Goal: Task Accomplishment & Management: Use online tool/utility

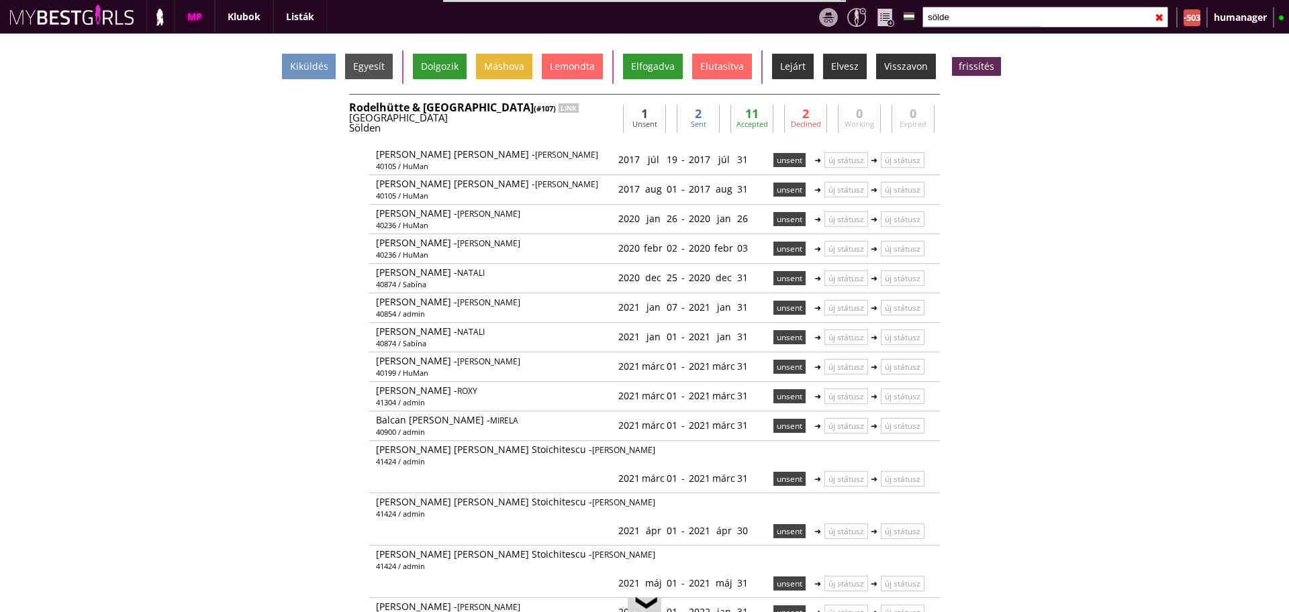
select select "271"
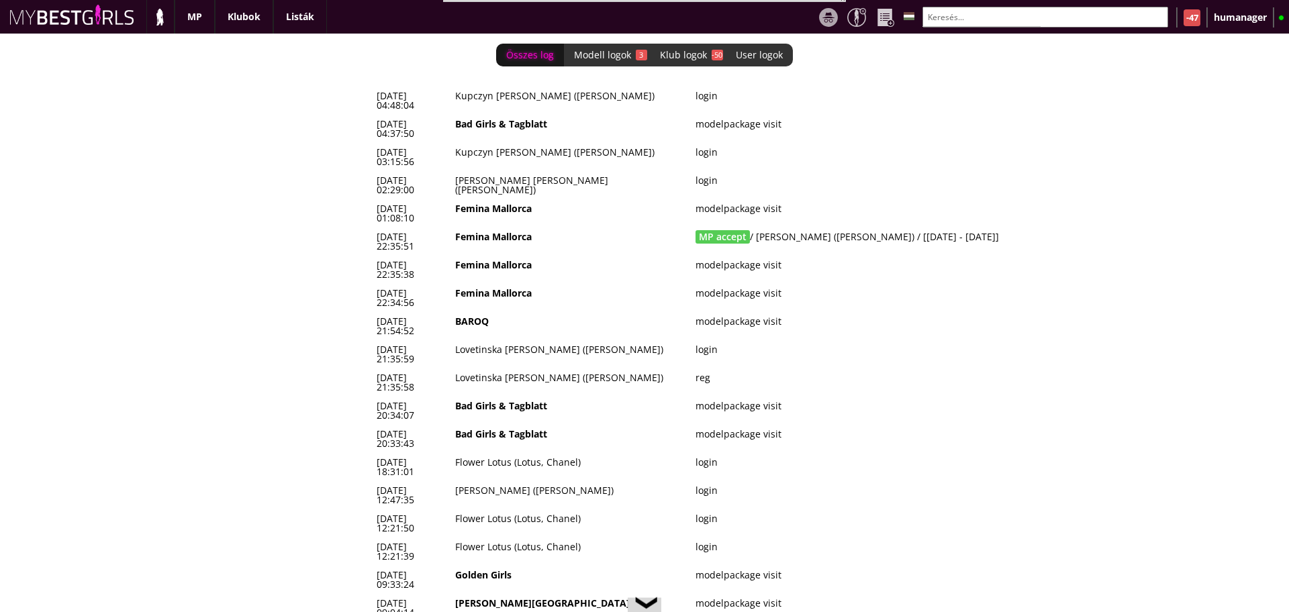
scroll to position [0, 5514]
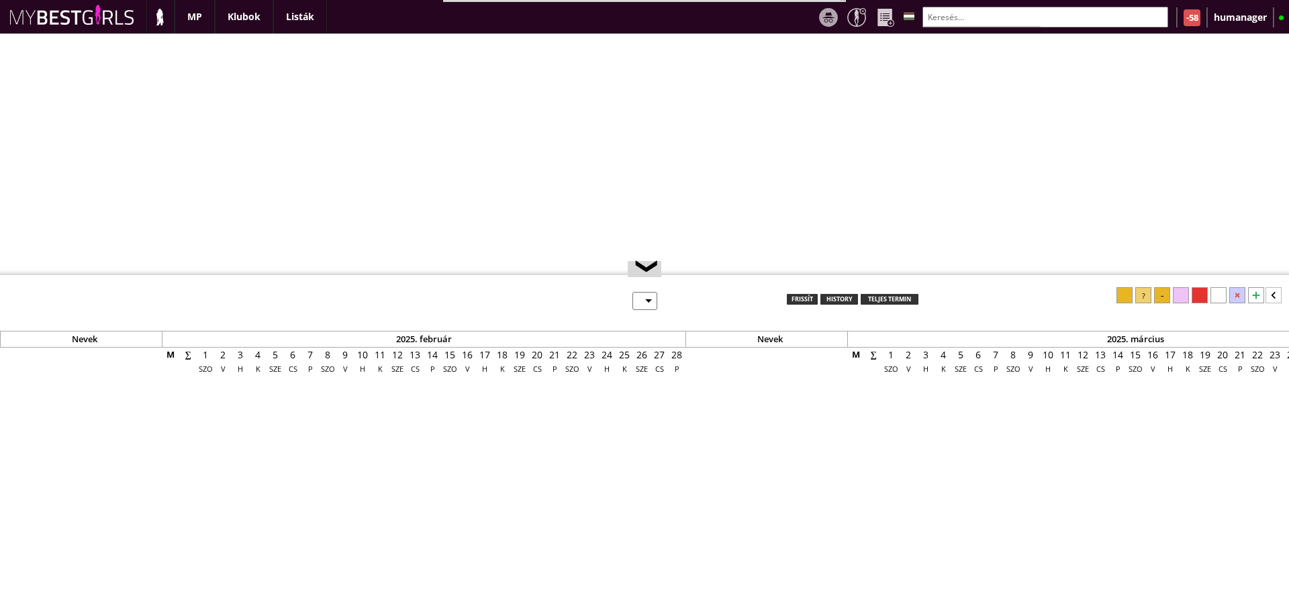
select select "0"
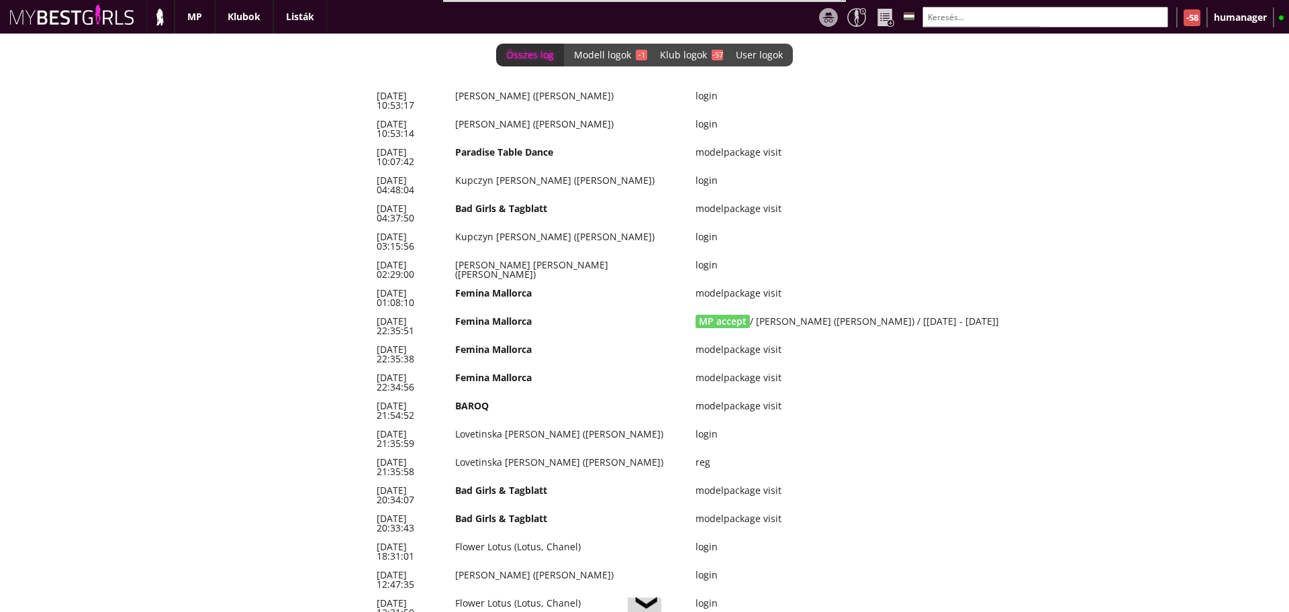
scroll to position [0, 5514]
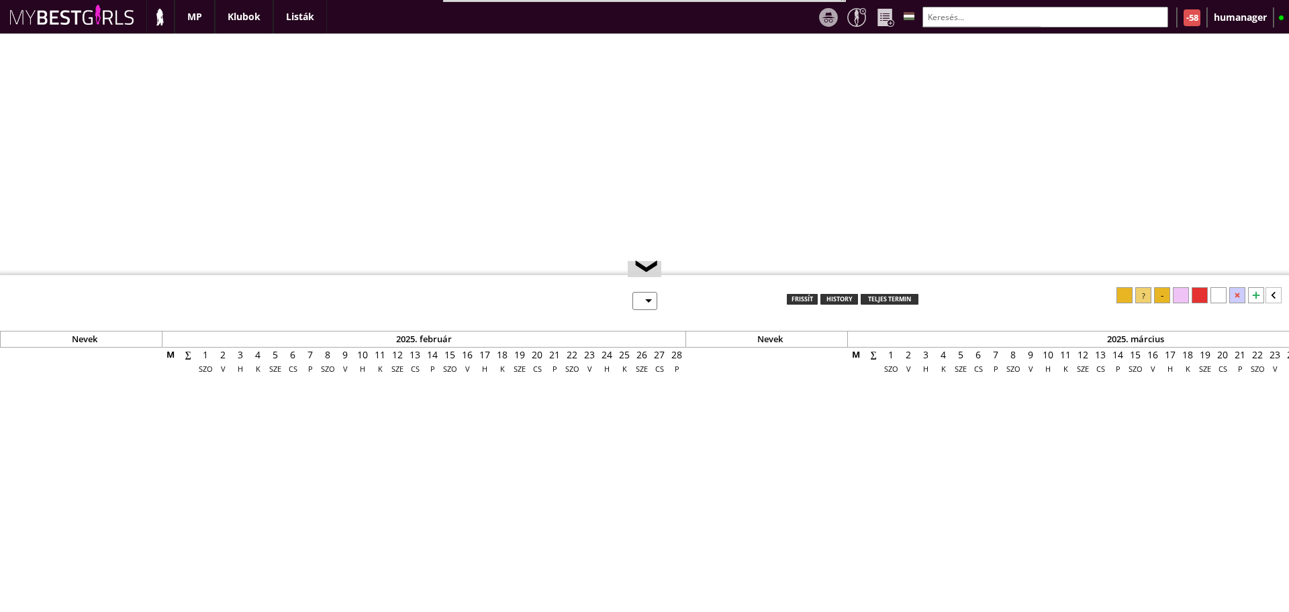
select select "0"
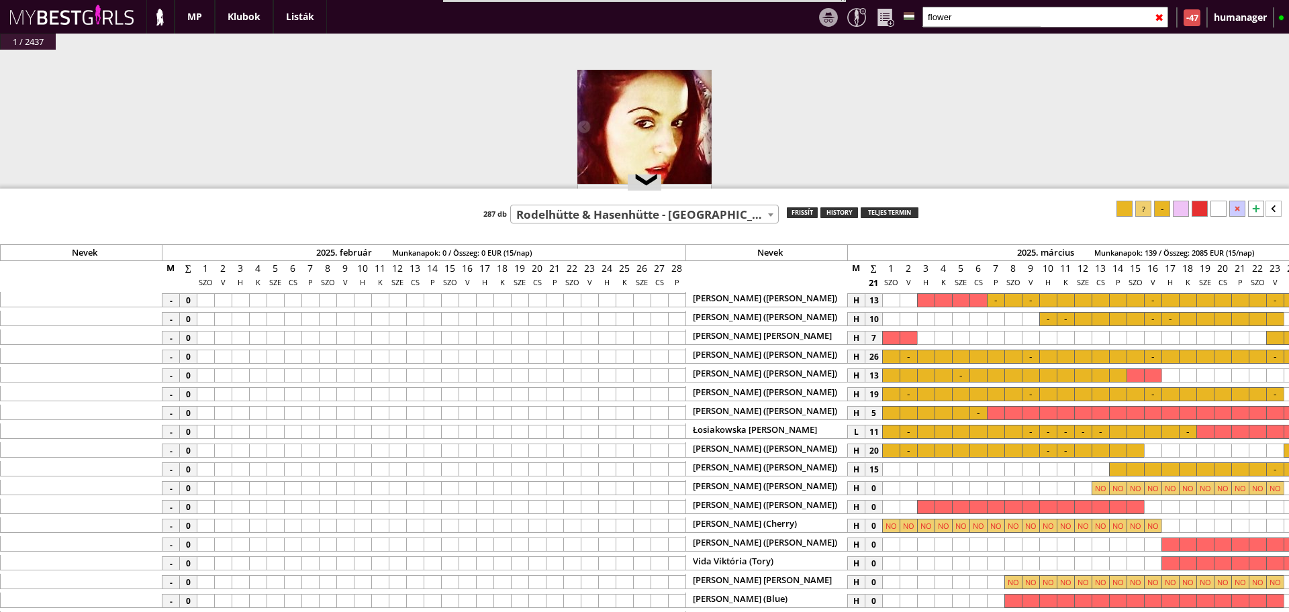
select select "107"
drag, startPoint x: 0, startPoint y: 0, endPoint x: 617, endPoint y: 208, distance: 651.5
click at [620, 214] on span "Rodelhütte & Hasenhütte - [GEOGRAPHIC_DATA] - [GEOGRAPHIC_DATA] (#107)" at bounding box center [644, 214] width 267 height 19
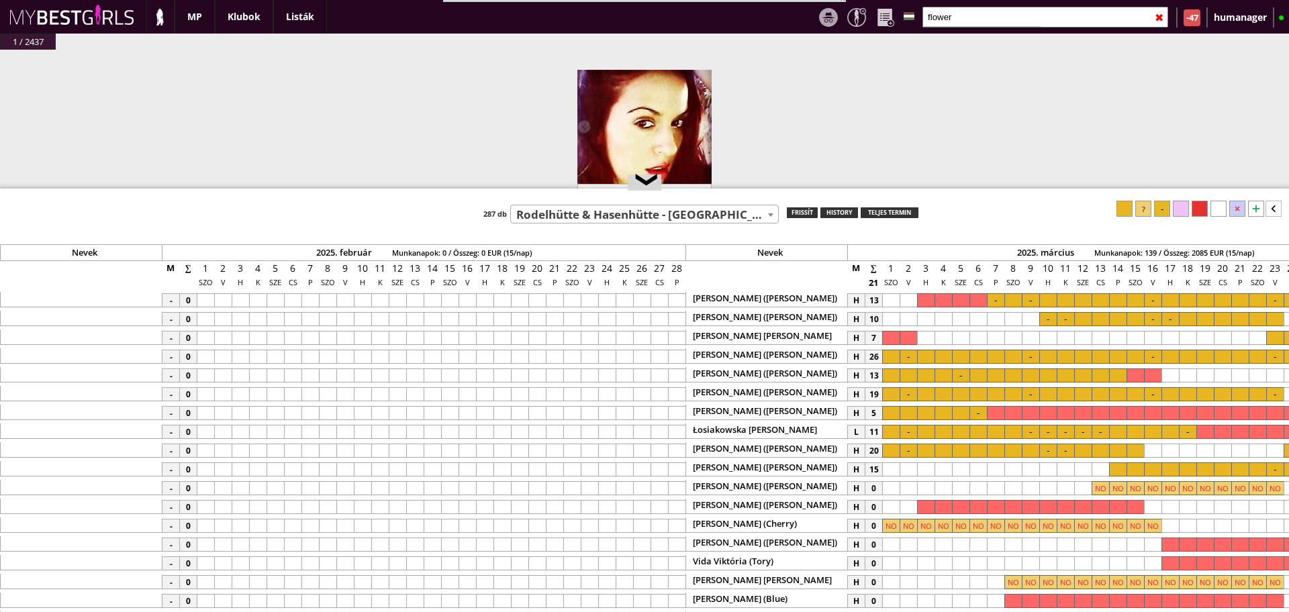
click at [617, 208] on span "Rodelhütte & Hasenhütte - [GEOGRAPHIC_DATA] - [GEOGRAPHIC_DATA] (#107)" at bounding box center [644, 214] width 267 height 19
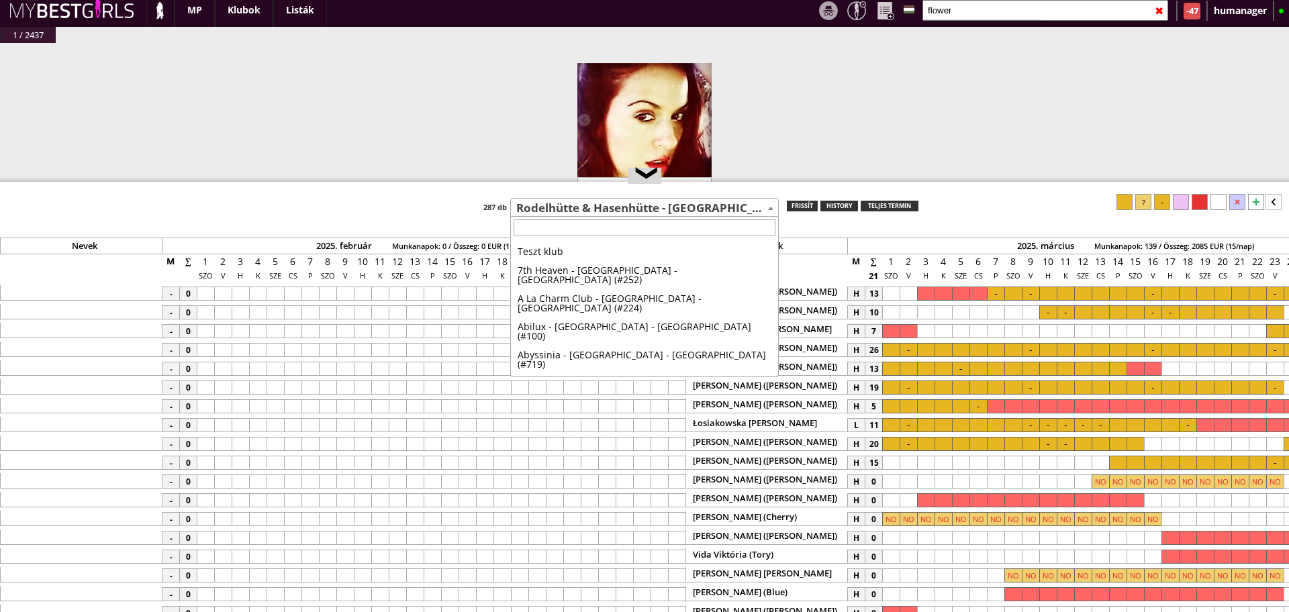
click at [617, 208] on span "Rodelhütte & Hasenhütte - [GEOGRAPHIC_DATA] - [GEOGRAPHIC_DATA] (#107)" at bounding box center [644, 208] width 267 height 19
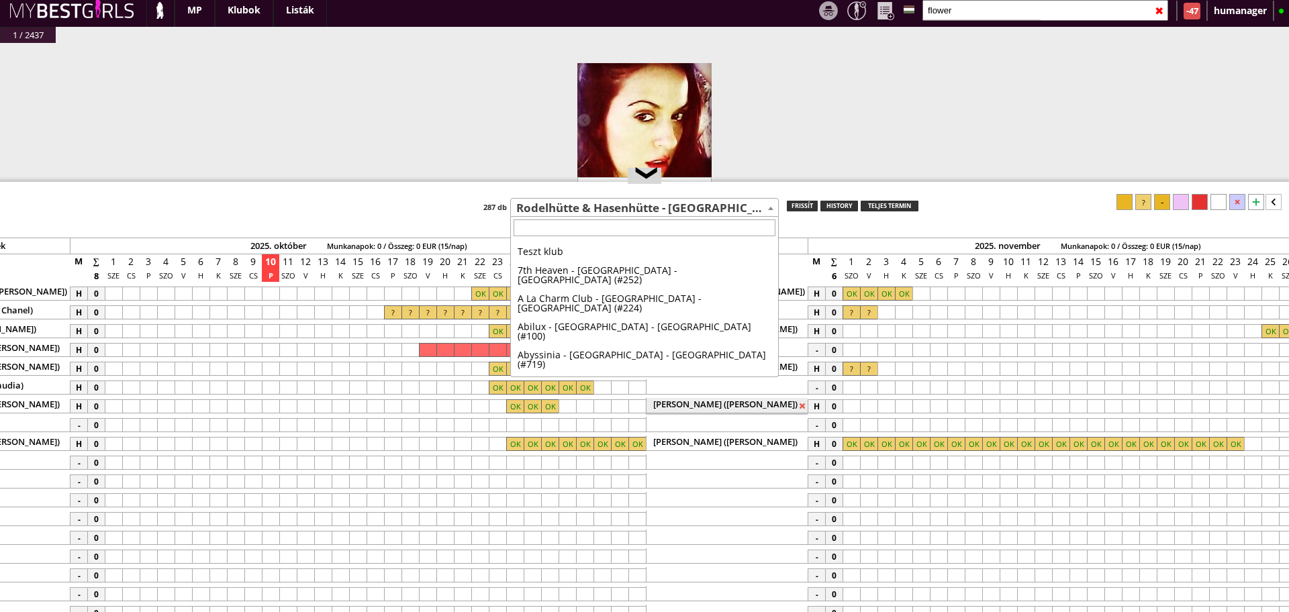
type input "m"
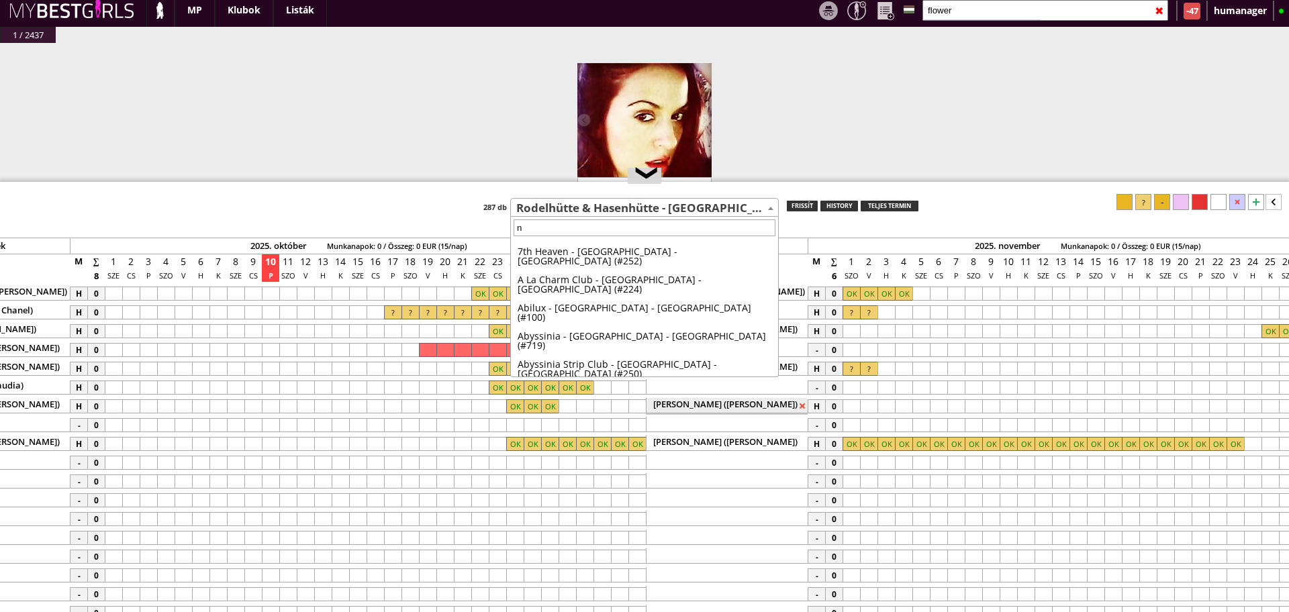
scroll to position [3739, 0]
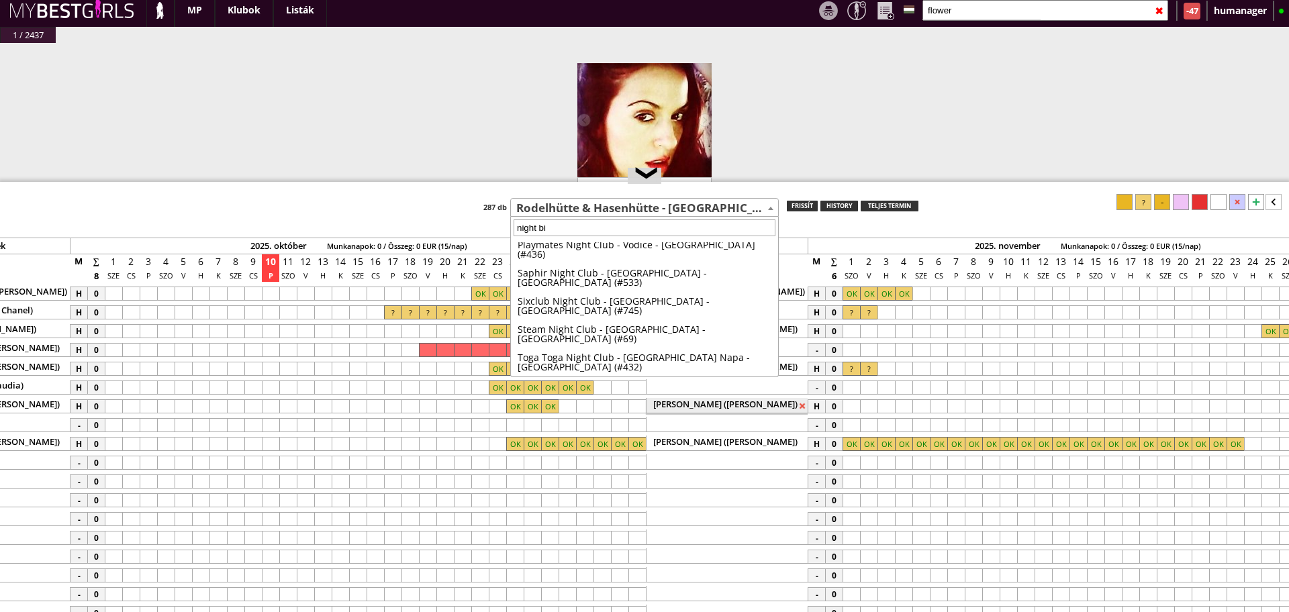
type input "night bir"
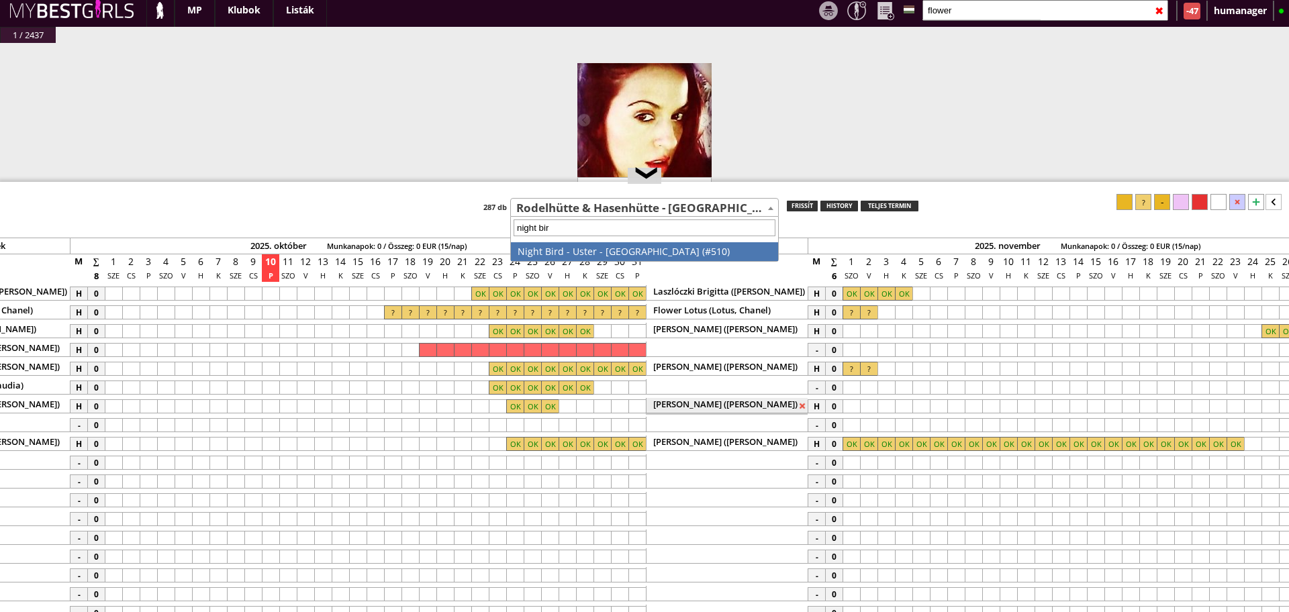
scroll to position [0, 0]
select select "510"
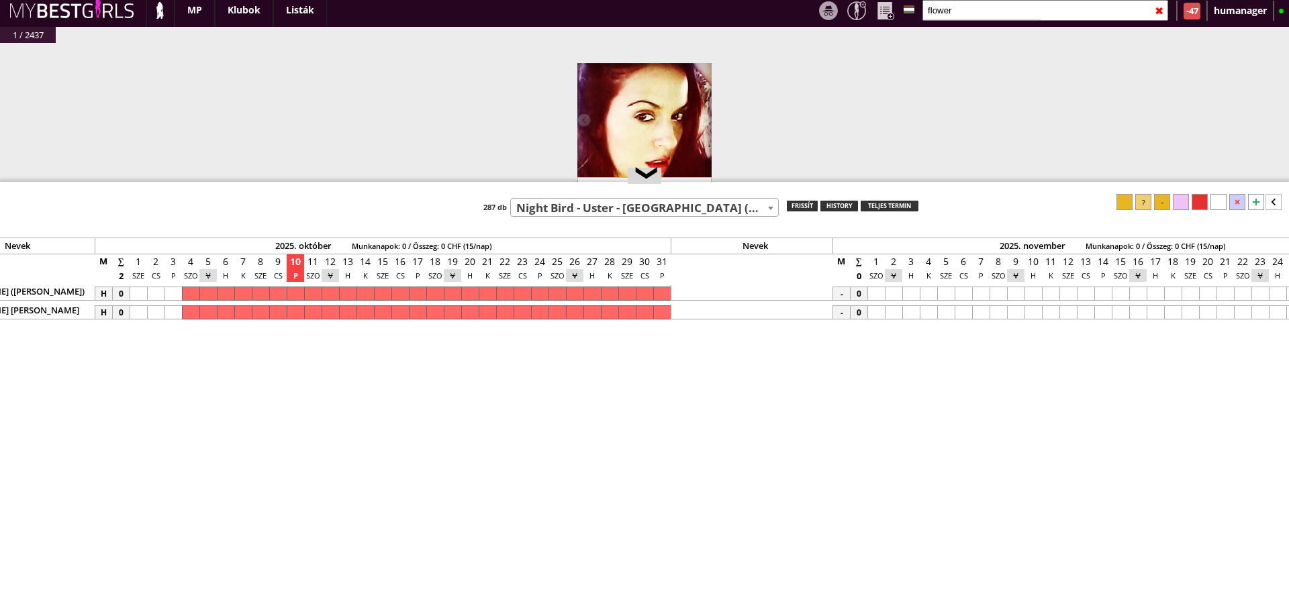
scroll to position [0, 5848]
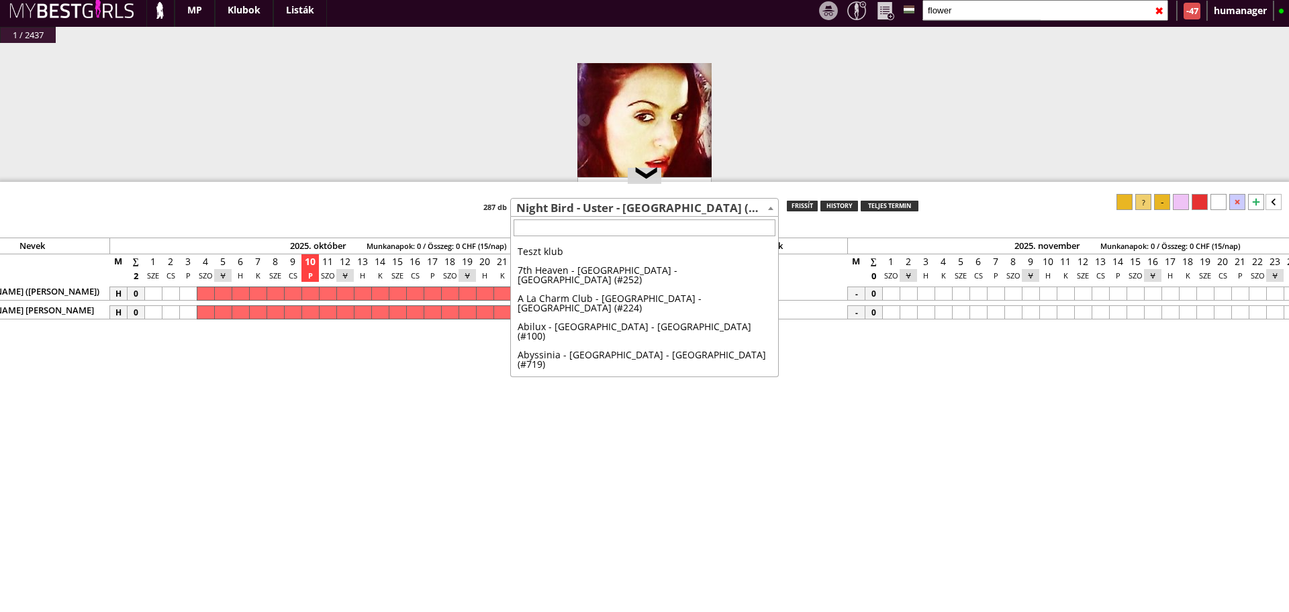
click at [665, 211] on span "Night Bird - Uster - [GEOGRAPHIC_DATA] (#510)" at bounding box center [644, 208] width 267 height 19
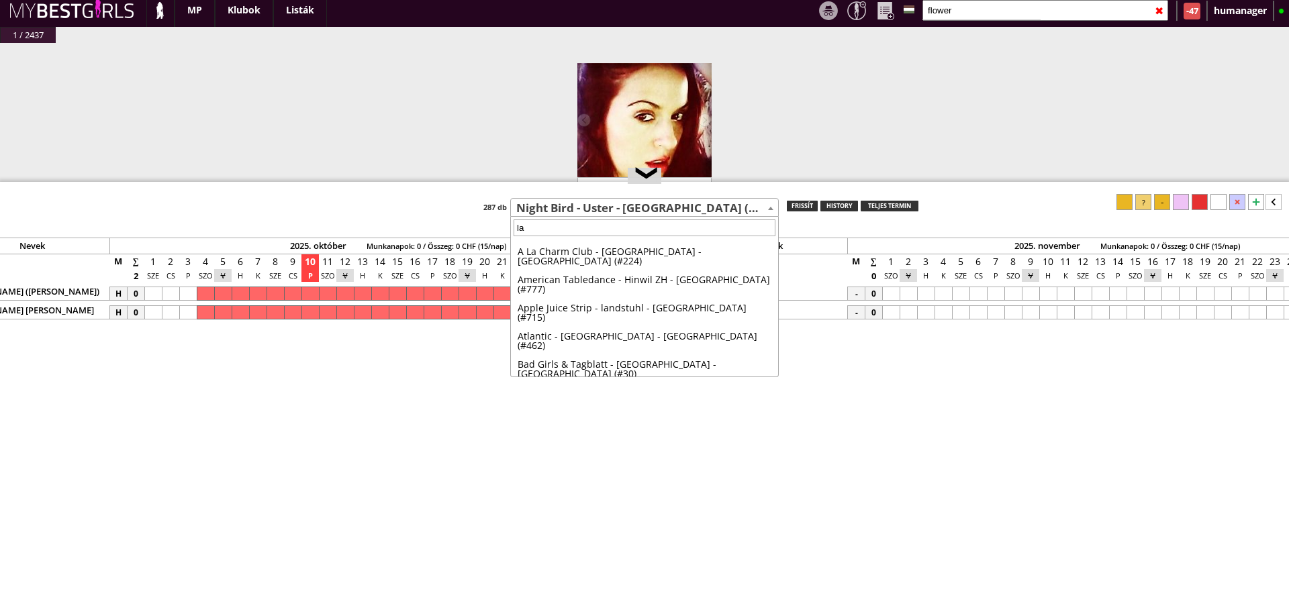
scroll to position [3448, 0]
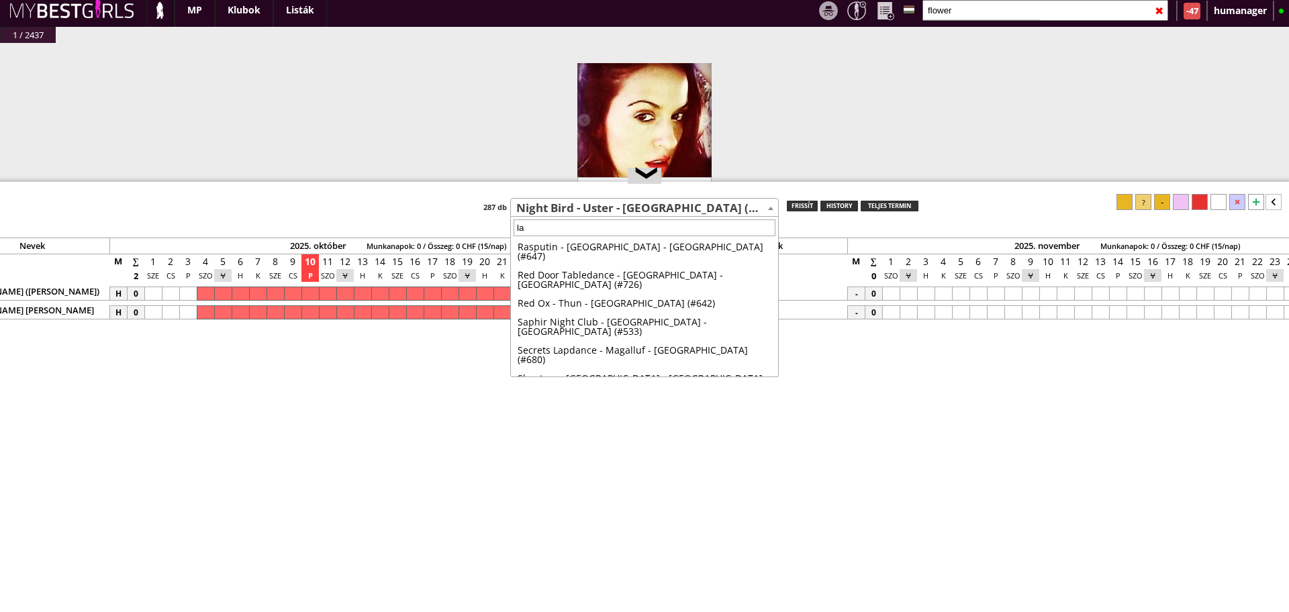
type input "l"
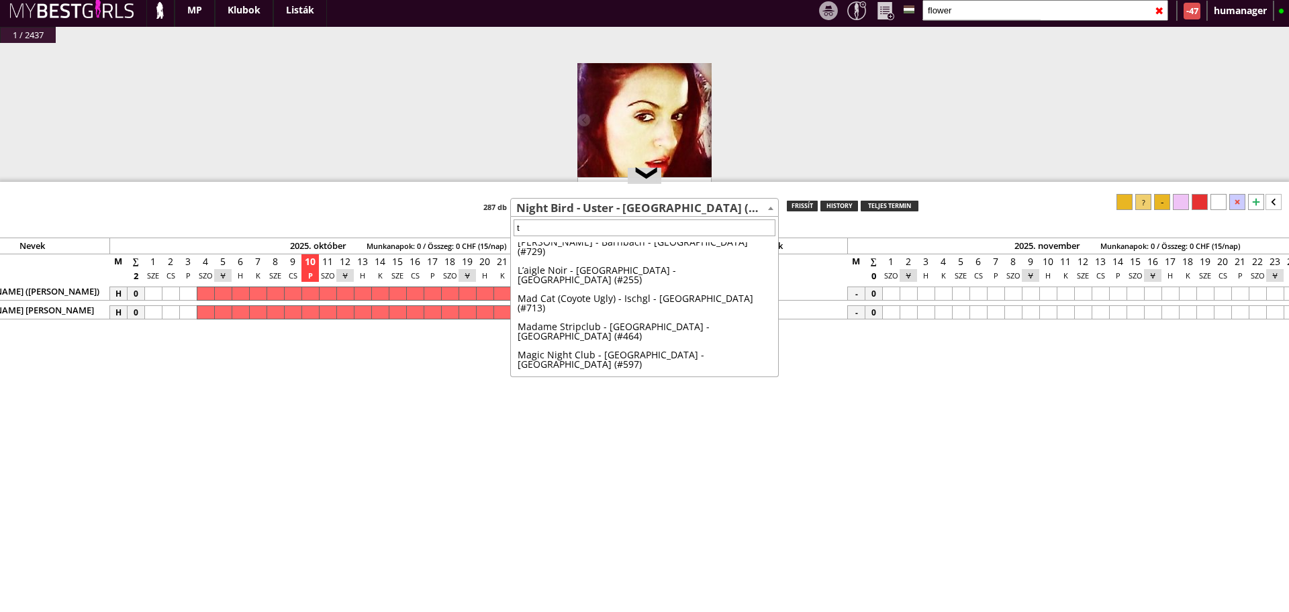
scroll to position [0, 0]
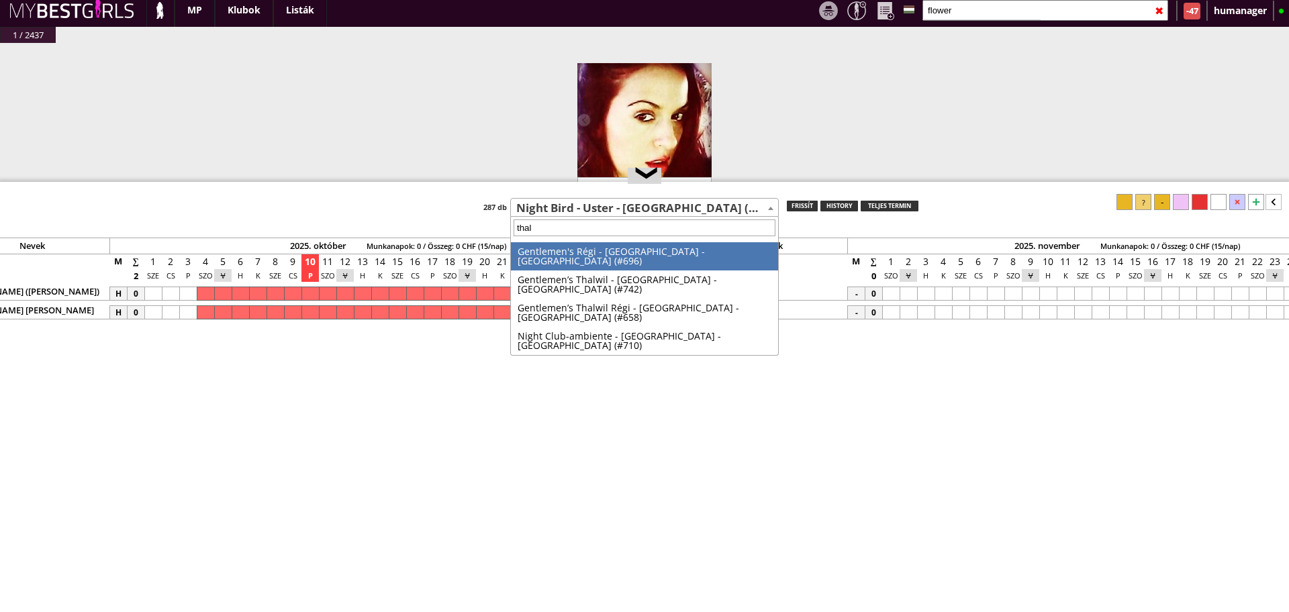
type input "thalw"
select select "742"
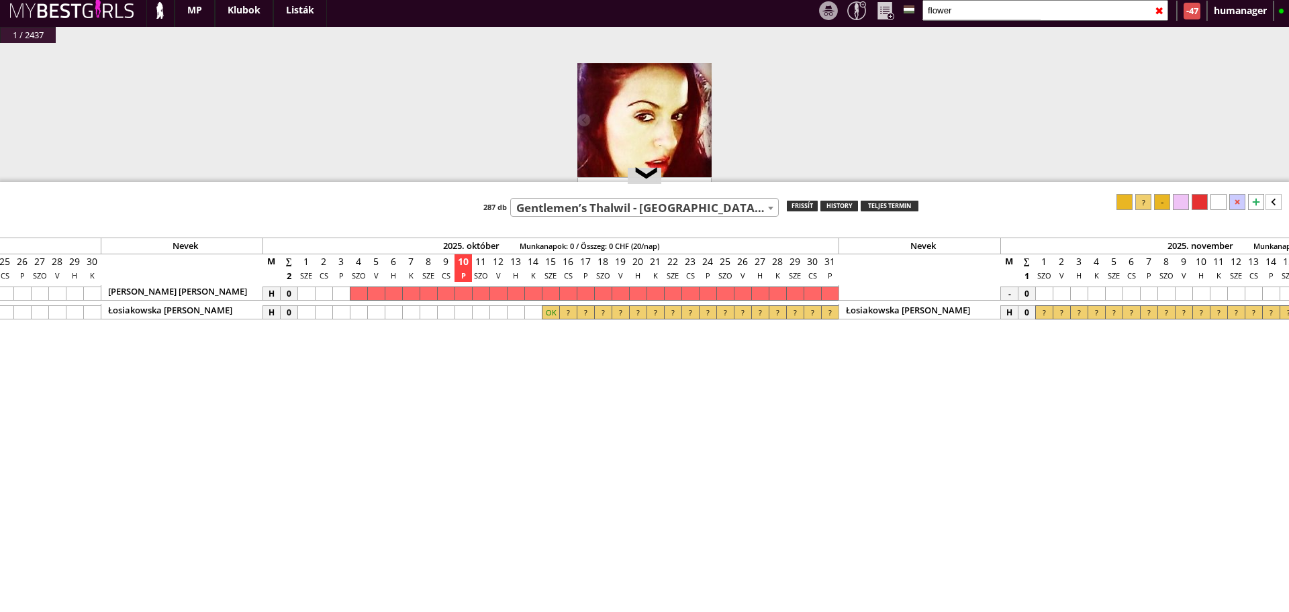
scroll to position [0, 6092]
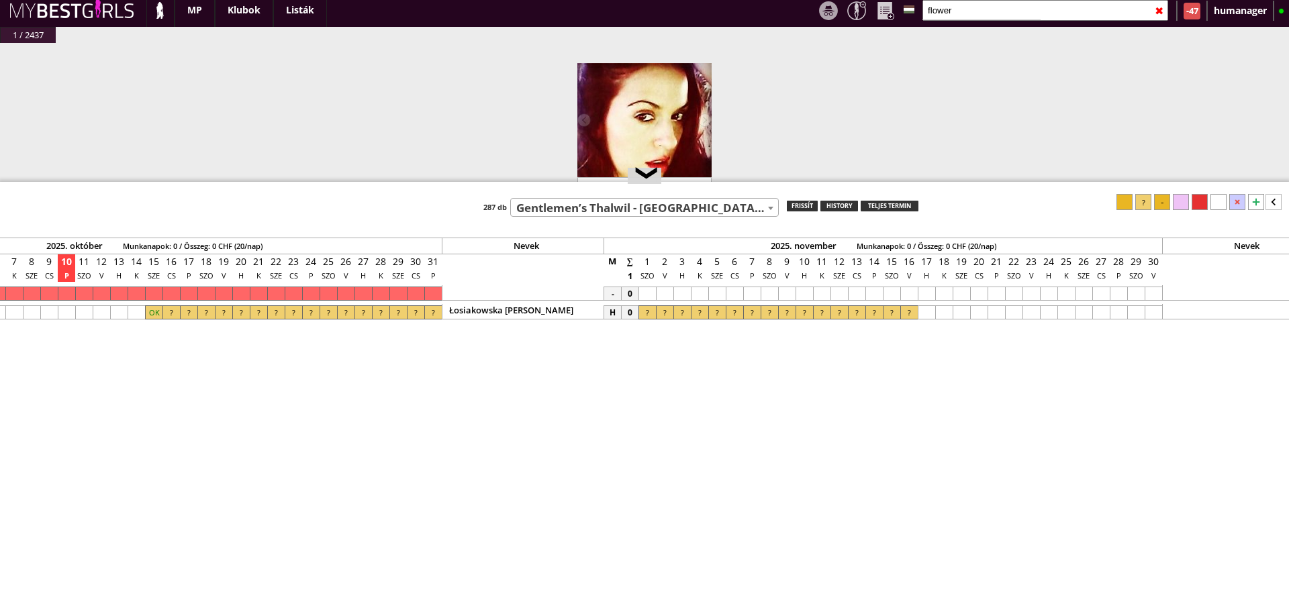
click at [960, 8] on input "flower" at bounding box center [1045, 10] width 246 height 21
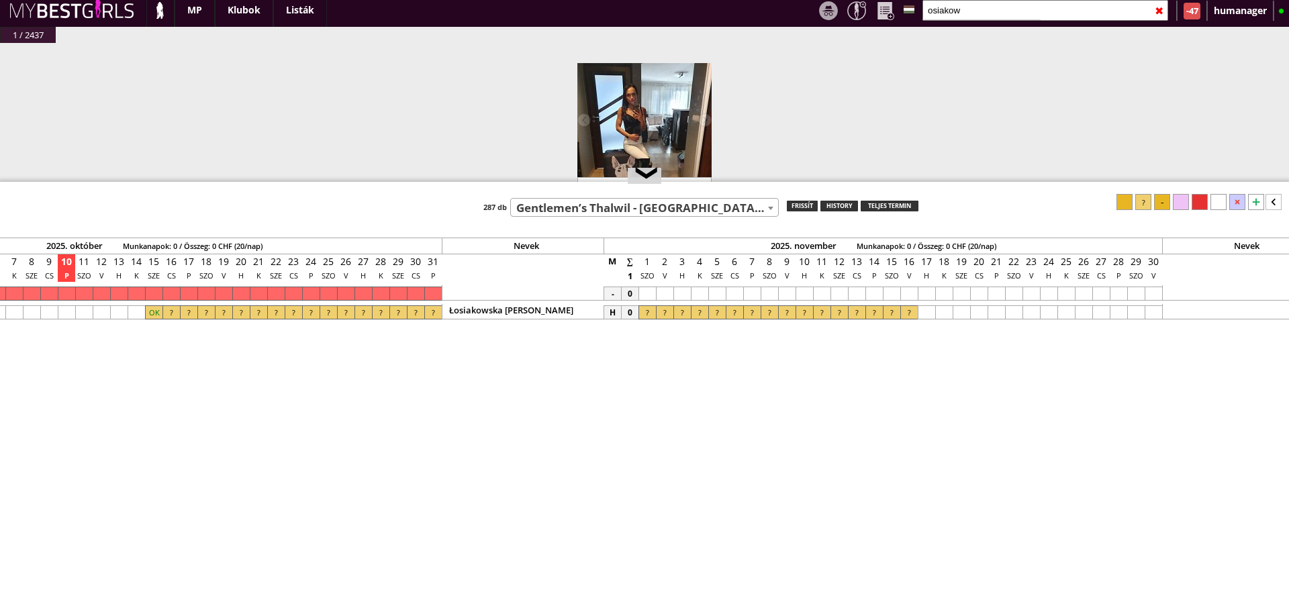
scroll to position [134, 0]
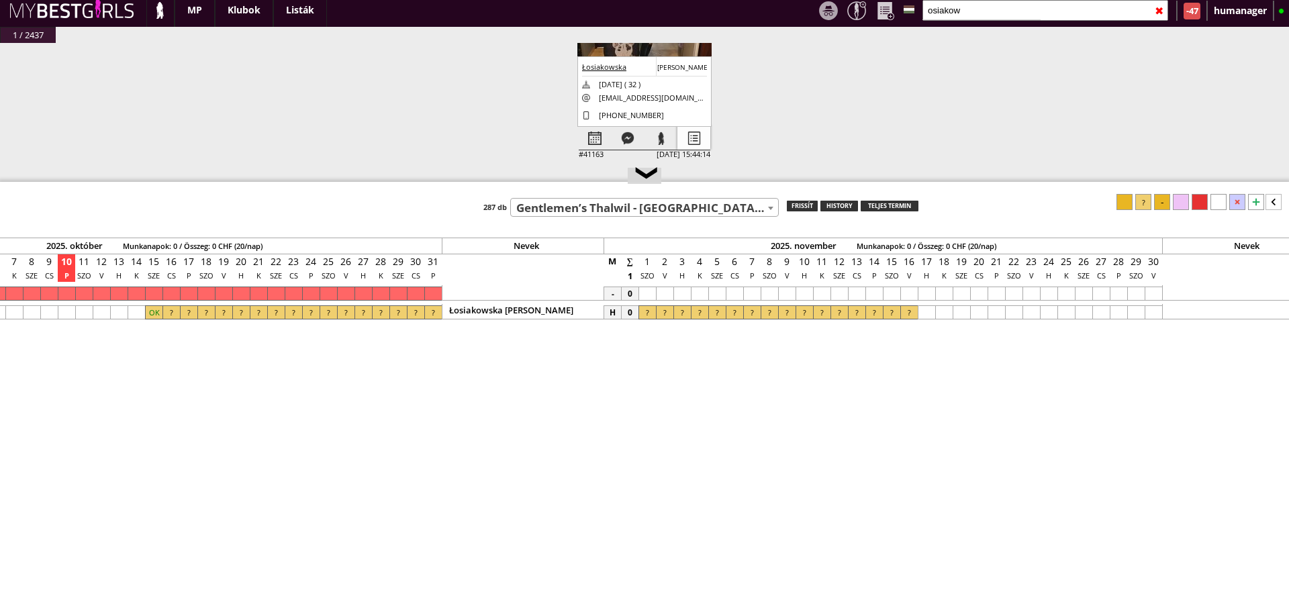
type input "osiakow"
click at [694, 128] on div at bounding box center [693, 138] width 33 height 23
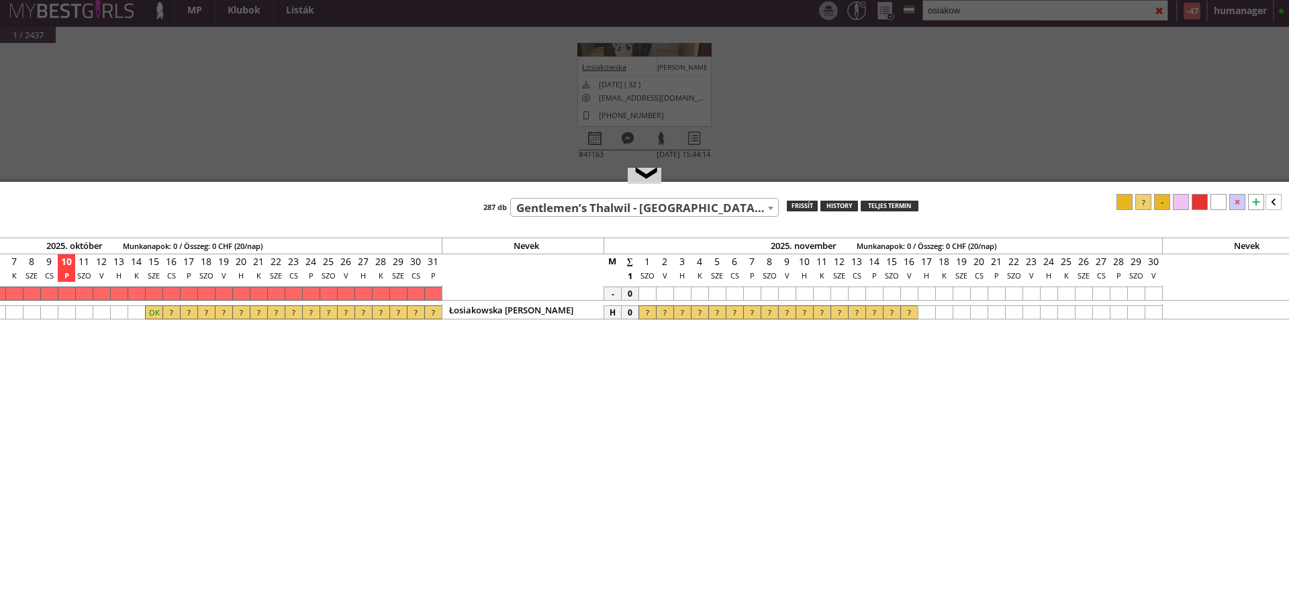
select select "haladó"
select select "aktív"
select select "2"
select select "1"
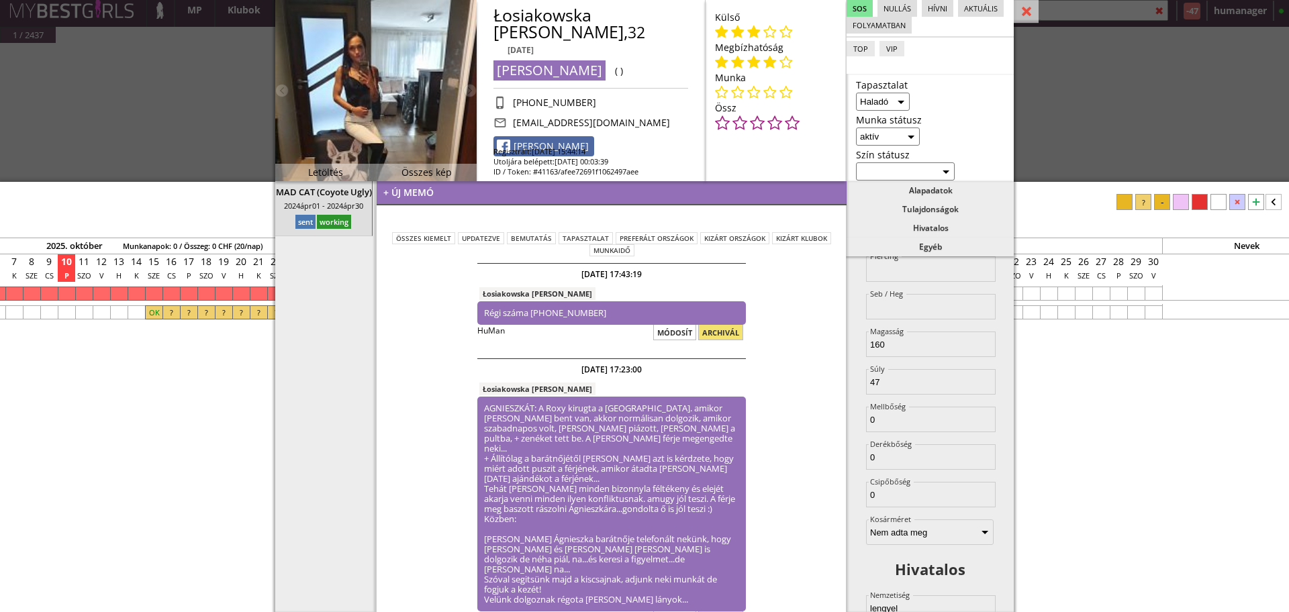
scroll to position [952, 0]
click at [899, 381] on input "47" at bounding box center [931, 377] width 130 height 26
type input "56"
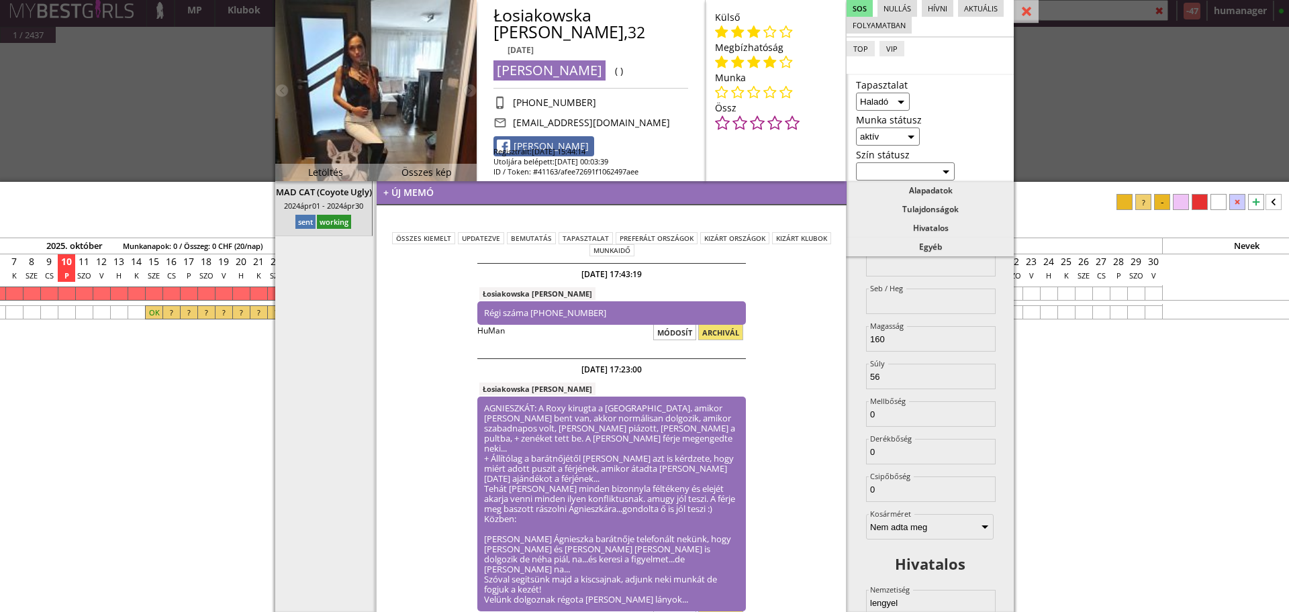
click at [757, 333] on div "+ új memó összes kiemelt updatezve bemutatás tapasztalat Preferált országok Kiz…" at bounding box center [611, 396] width 470 height 431
click at [1024, 14] on div at bounding box center [1025, 11] width 25 height 23
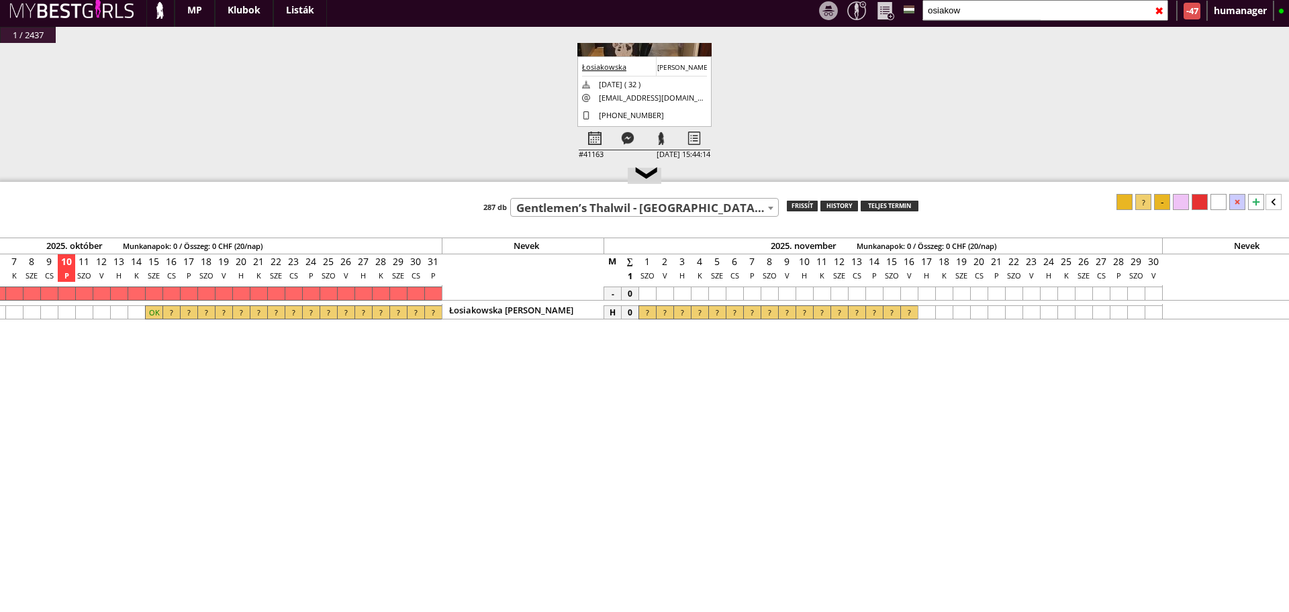
click at [958, 9] on input "osiakow" at bounding box center [1045, 10] width 246 height 21
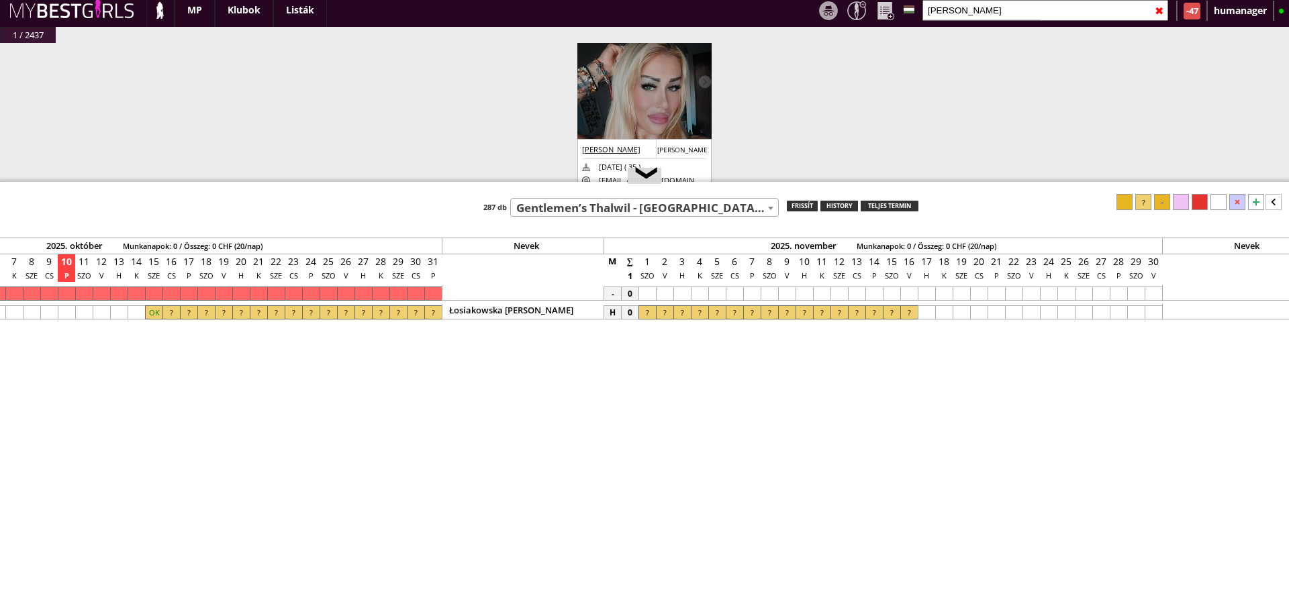
type input "[PERSON_NAME]"
click at [626, 79] on img at bounding box center [644, 144] width 134 height 239
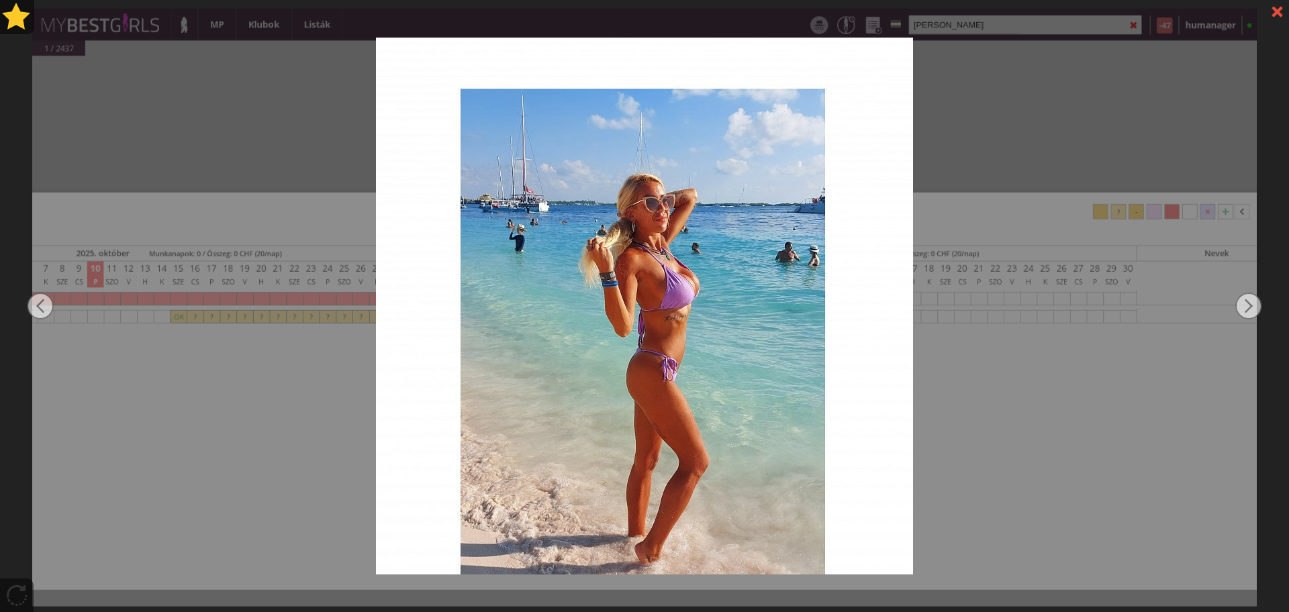
click at [307, 140] on div at bounding box center [644, 306] width 1289 height 612
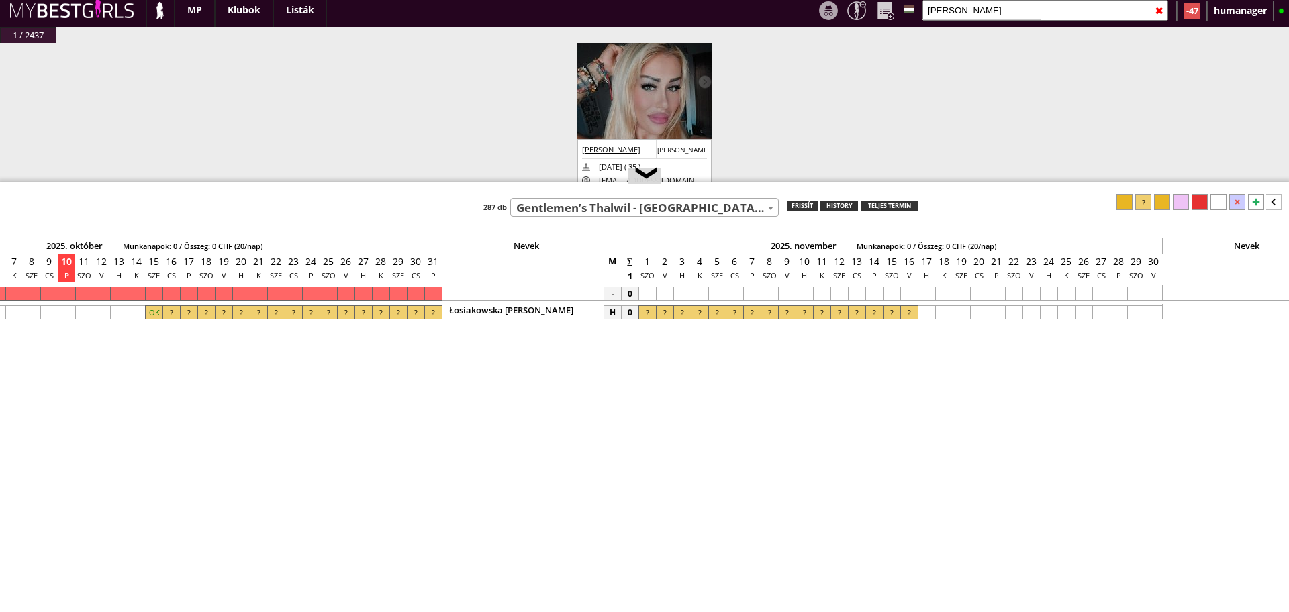
click at [958, 9] on input "[PERSON_NAME]" at bounding box center [1045, 10] width 246 height 21
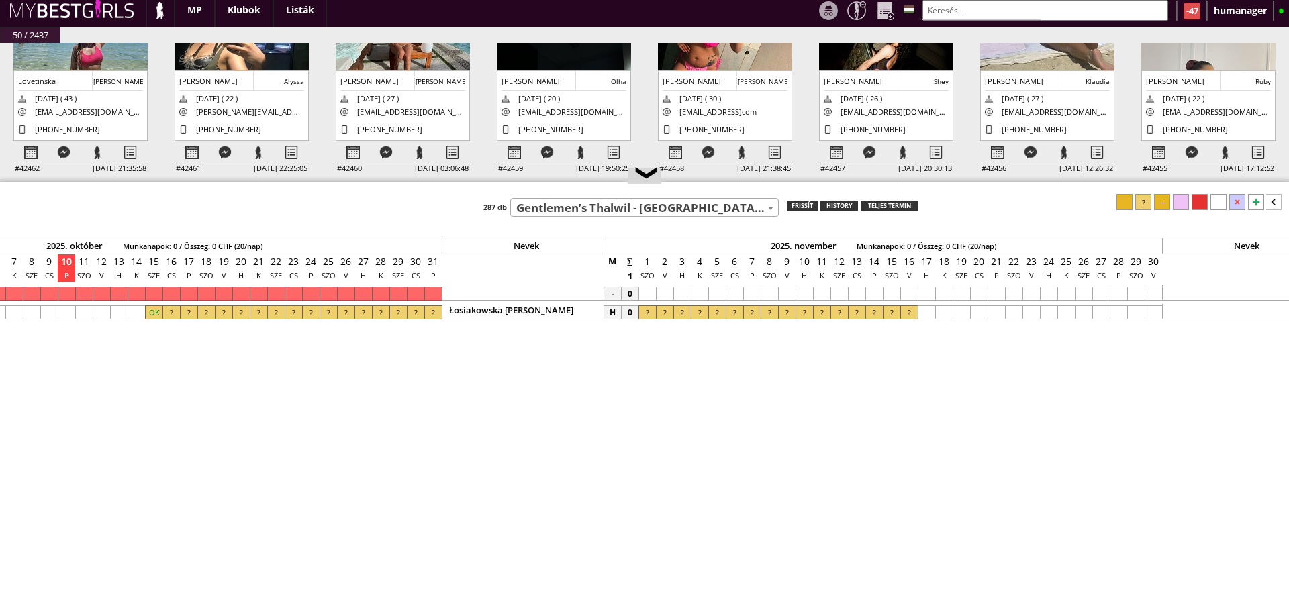
scroll to position [109, 0]
